Goal: Answer question/provide support: Share knowledge or assist other users

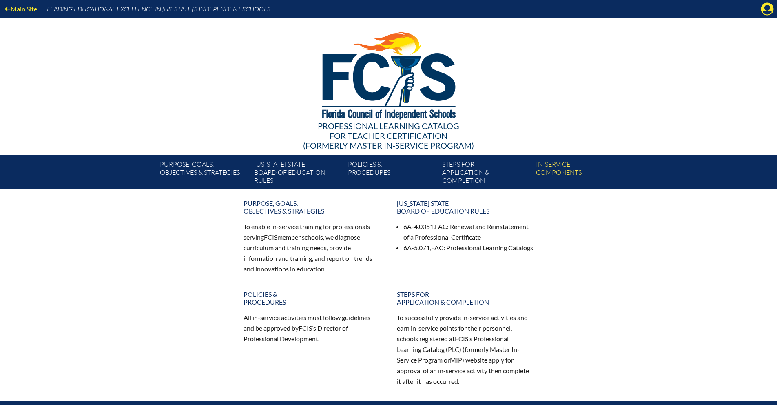
click at [767, 9] on icon "Manage Account" at bounding box center [767, 8] width 13 height 13
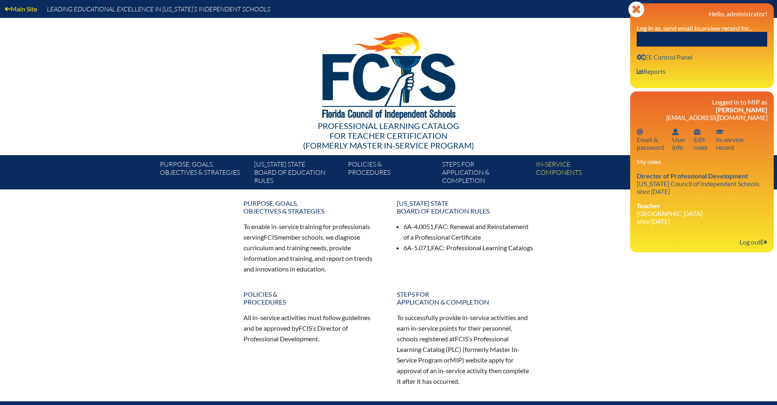
click at [672, 38] on input "text" at bounding box center [702, 39] width 131 height 15
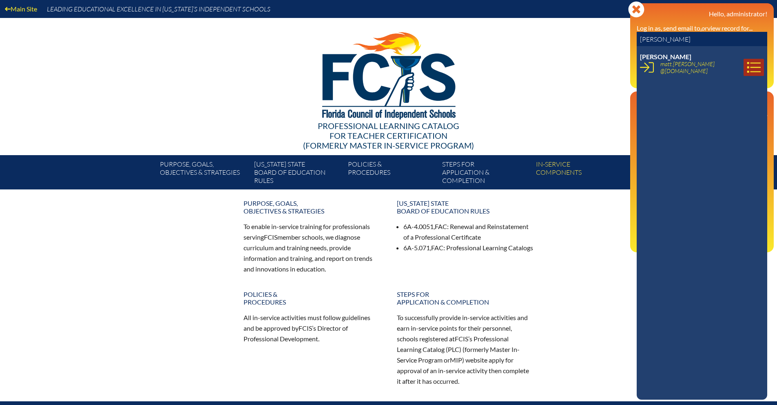
type input "Matthew Bowden"
click at [747, 68] on icon at bounding box center [754, 67] width 14 height 14
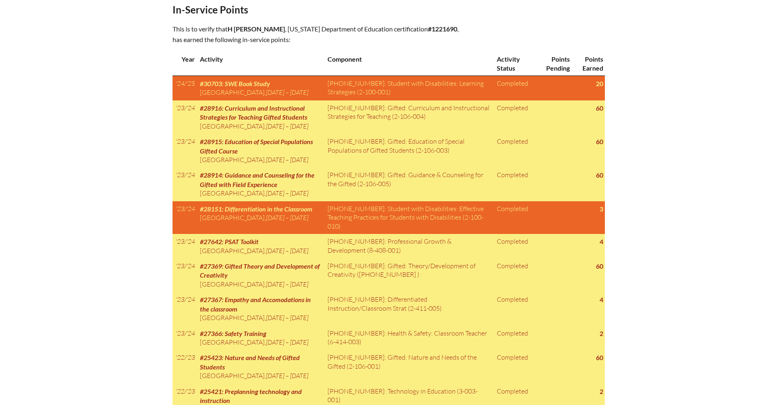
scroll to position [298, 0]
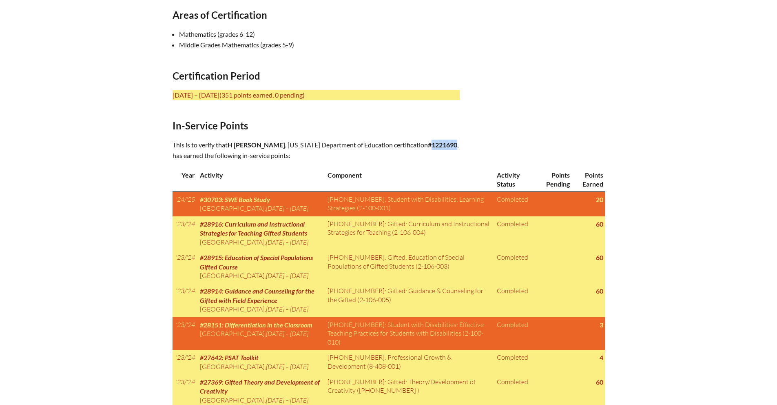
drag, startPoint x: 308, startPoint y: 155, endPoint x: 334, endPoint y: 153, distance: 26.2
click at [334, 153] on p "This is to verify that H Matthew Bowden , Florida Department of Education certi…" at bounding box center [316, 150] width 287 height 21
copy b "1221690"
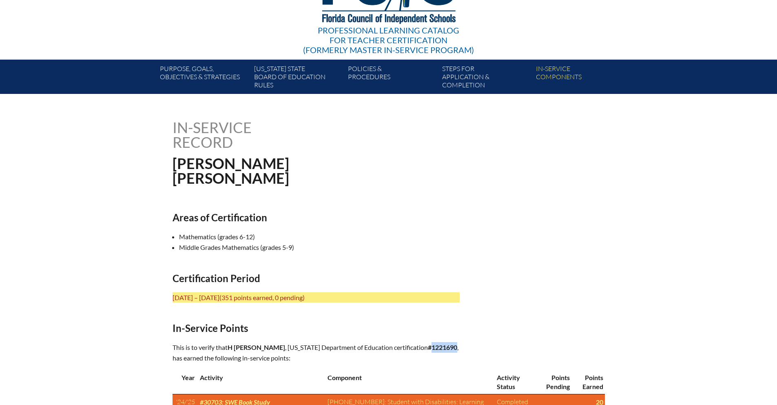
scroll to position [0, 0]
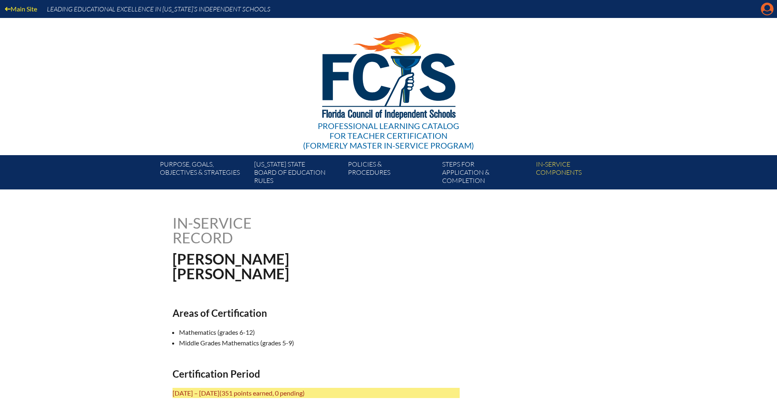
click at [763, 11] on icon at bounding box center [767, 9] width 13 height 13
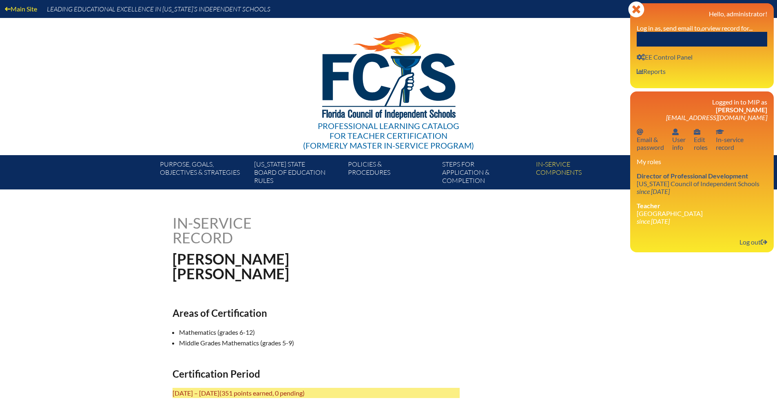
click at [710, 37] on input "text" at bounding box center [702, 39] width 131 height 15
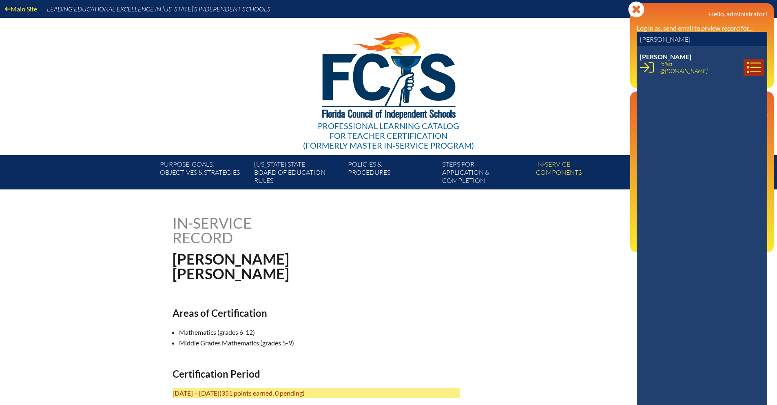
type input "[PERSON_NAME]"
click at [747, 67] on icon at bounding box center [754, 67] width 14 height 14
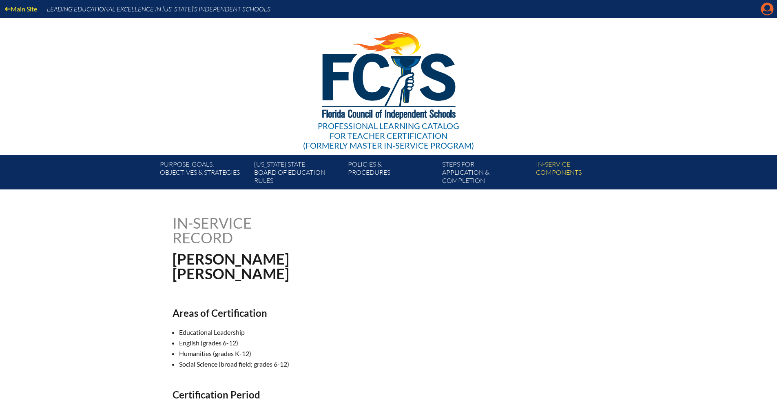
click at [767, 10] on icon "Manage Account" at bounding box center [767, 8] width 13 height 13
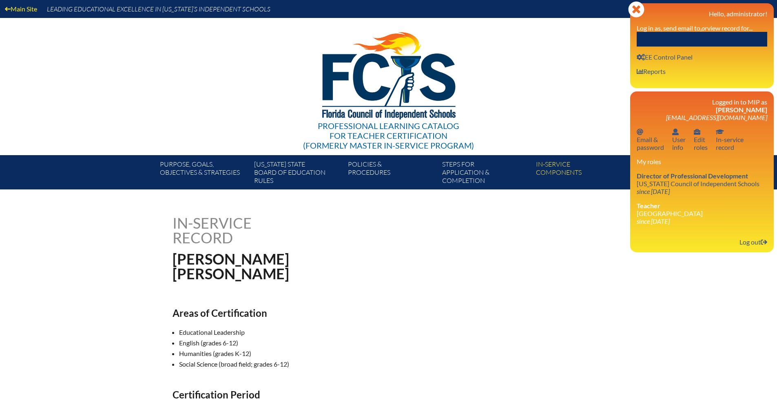
click at [707, 39] on input "text" at bounding box center [702, 39] width 131 height 15
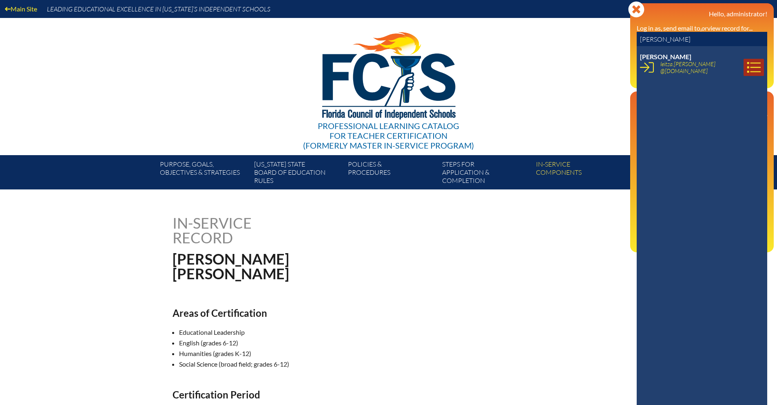
type input "[PERSON_NAME]"
click at [749, 71] on icon at bounding box center [754, 67] width 13 height 11
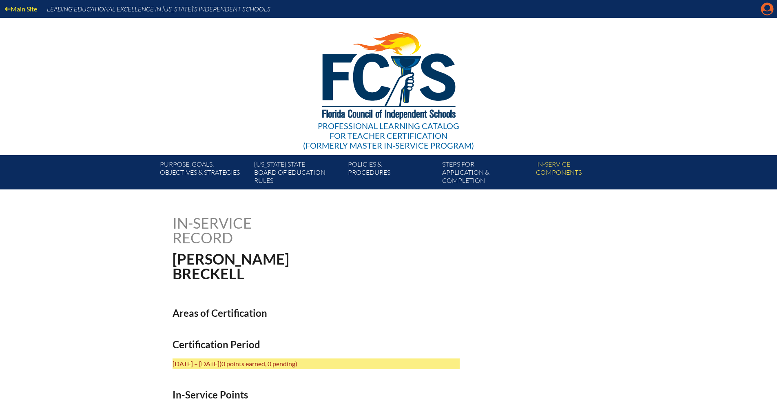
click at [771, 8] on icon at bounding box center [767, 9] width 13 height 13
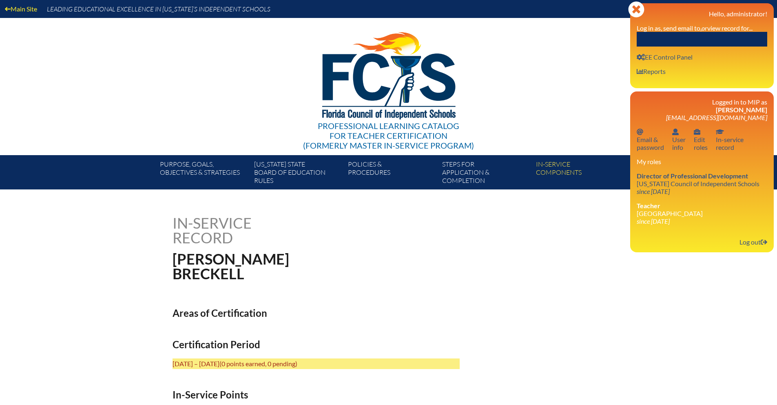
click at [714, 37] on input "text" at bounding box center [702, 39] width 131 height 15
type input "[PERSON_NAME]"
click at [718, 42] on input "[PERSON_NAME]" at bounding box center [702, 39] width 131 height 15
click at [701, 42] on input "[PERSON_NAME]" at bounding box center [702, 39] width 131 height 15
drag, startPoint x: 700, startPoint y: 39, endPoint x: 635, endPoint y: 37, distance: 65.3
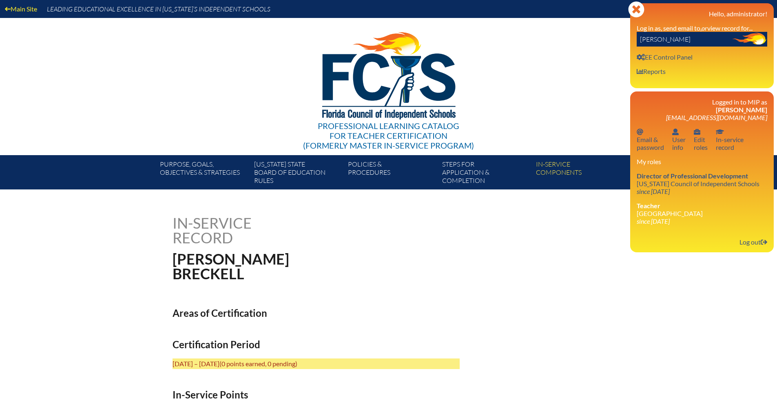
click at [635, 37] on div "Close Manage Account Hello, administrator! Log in as, send email to, or view re…" at bounding box center [702, 45] width 144 height 85
click at [688, 40] on input "Stacy Breckell" at bounding box center [702, 39] width 131 height 15
drag, startPoint x: 689, startPoint y: 37, endPoint x: 601, endPoint y: 36, distance: 88.1
click at [601, 36] on div "Main Site Leading Educational Excellence in Florida’s Independent Schools Profe…" at bounding box center [388, 94] width 777 height 189
type input "[PERSON_NAME]"
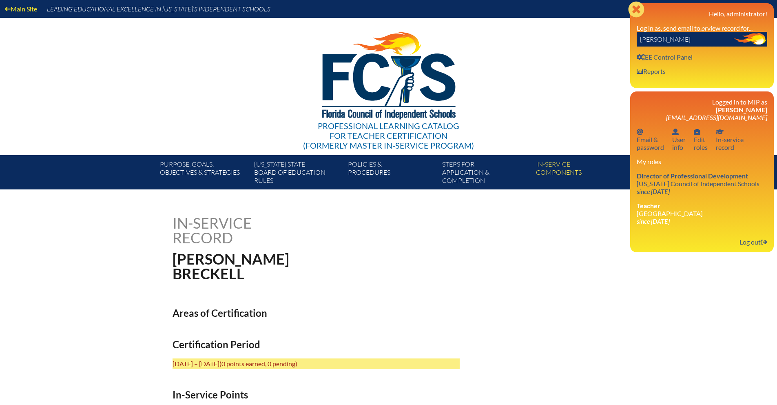
click at [633, 8] on icon "Close" at bounding box center [636, 9] width 16 height 16
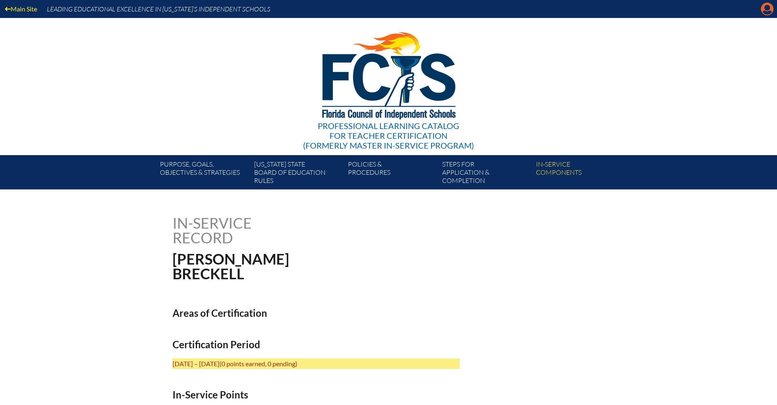
click at [770, 9] on icon at bounding box center [767, 9] width 13 height 13
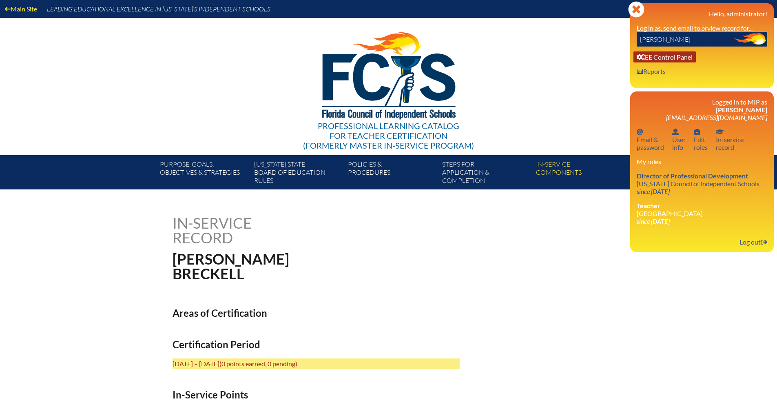
click at [669, 55] on link "User info EE Control Panel" at bounding box center [665, 56] width 62 height 11
click at [637, 12] on icon "Close" at bounding box center [636, 9] width 16 height 16
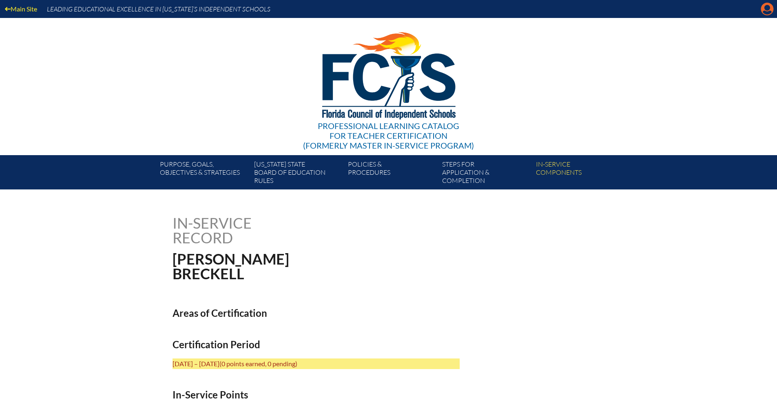
click at [771, 11] on icon "Manage Account" at bounding box center [767, 8] width 13 height 13
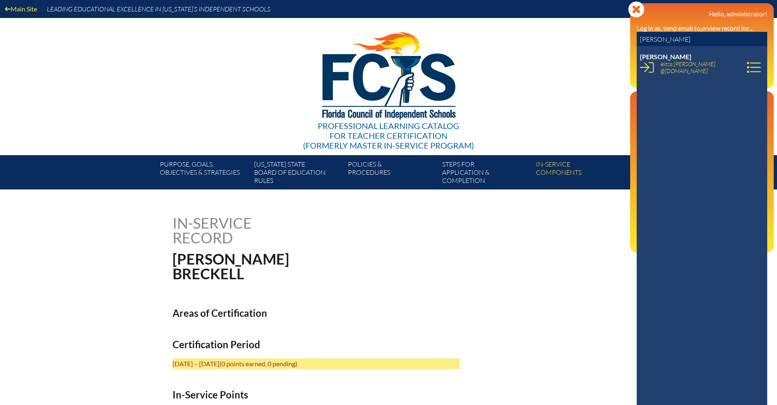
click at [671, 37] on input "[PERSON_NAME]" at bounding box center [702, 39] width 131 height 15
click at [748, 67] on icon at bounding box center [754, 67] width 13 height 11
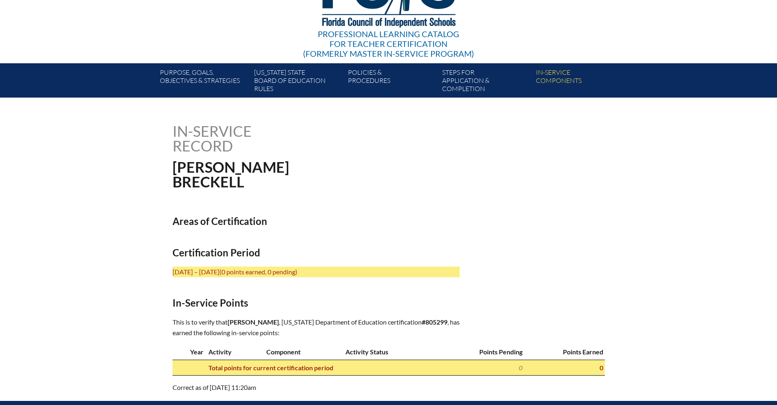
scroll to position [98, 0]
